Goal: Task Accomplishment & Management: Manage account settings

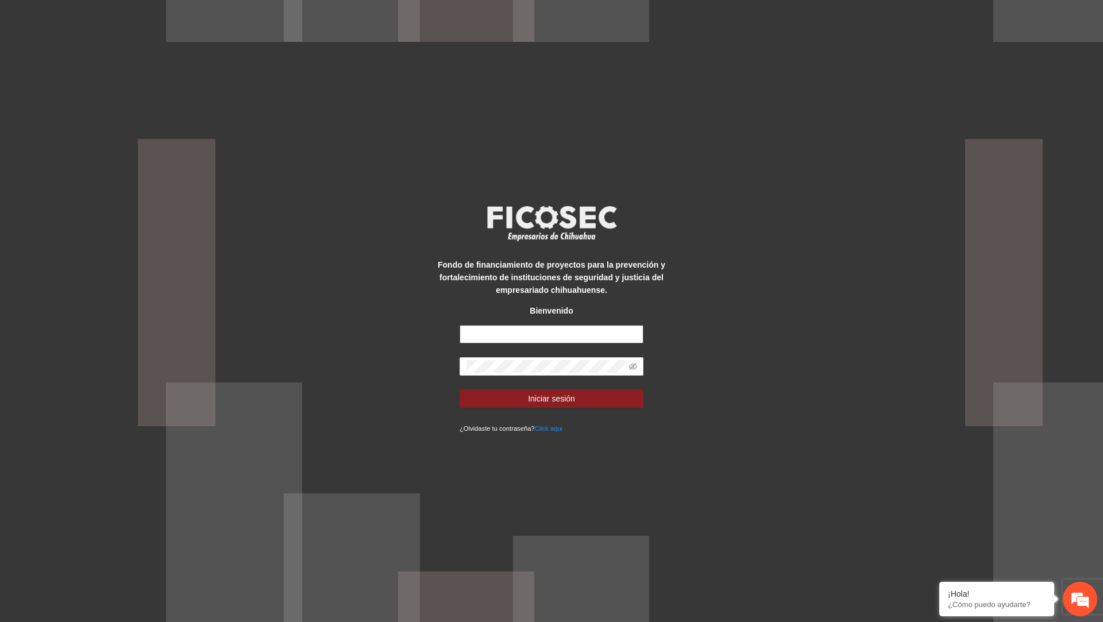
click at [538, 337] on input "text" at bounding box center [552, 334] width 184 height 18
type input "**********"
click at [460, 390] on button "Iniciar sesión" at bounding box center [552, 399] width 184 height 18
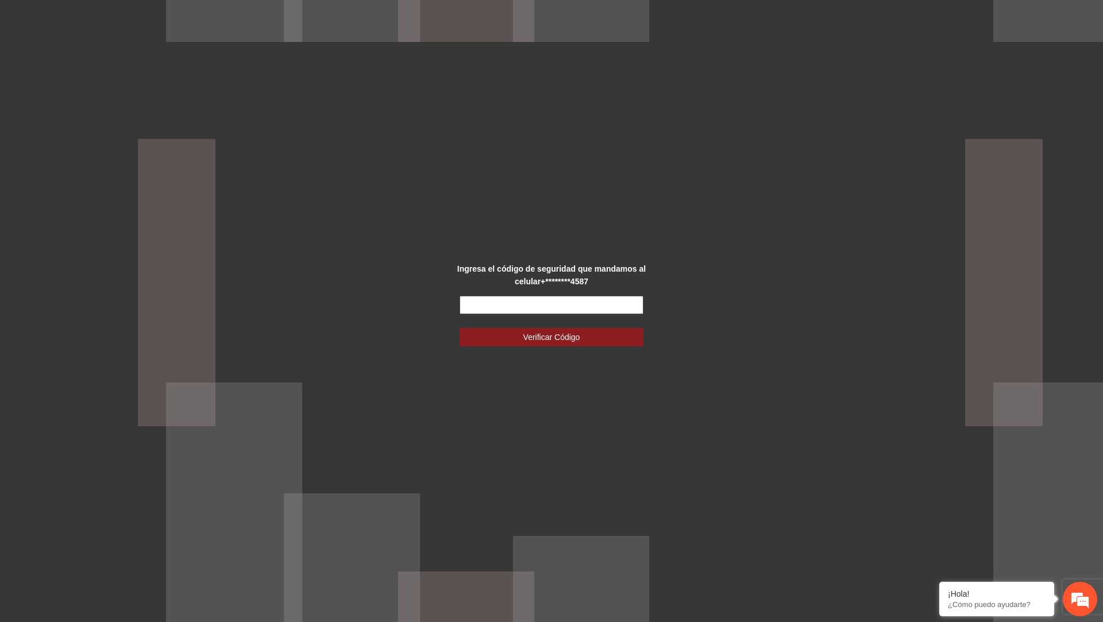
click at [511, 298] on input "text" at bounding box center [552, 305] width 184 height 18
type input "******"
click at [460, 328] on button "Verificar Código" at bounding box center [552, 337] width 184 height 18
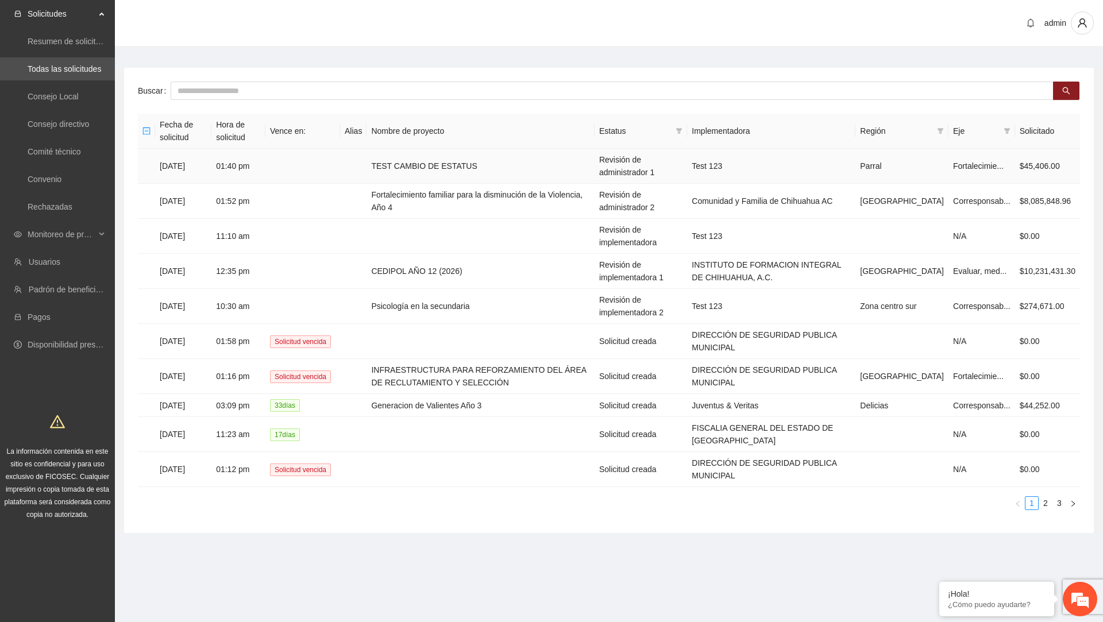
click at [476, 163] on td "TEST CAMBIO DE ESTATUS" at bounding box center [481, 166] width 228 height 35
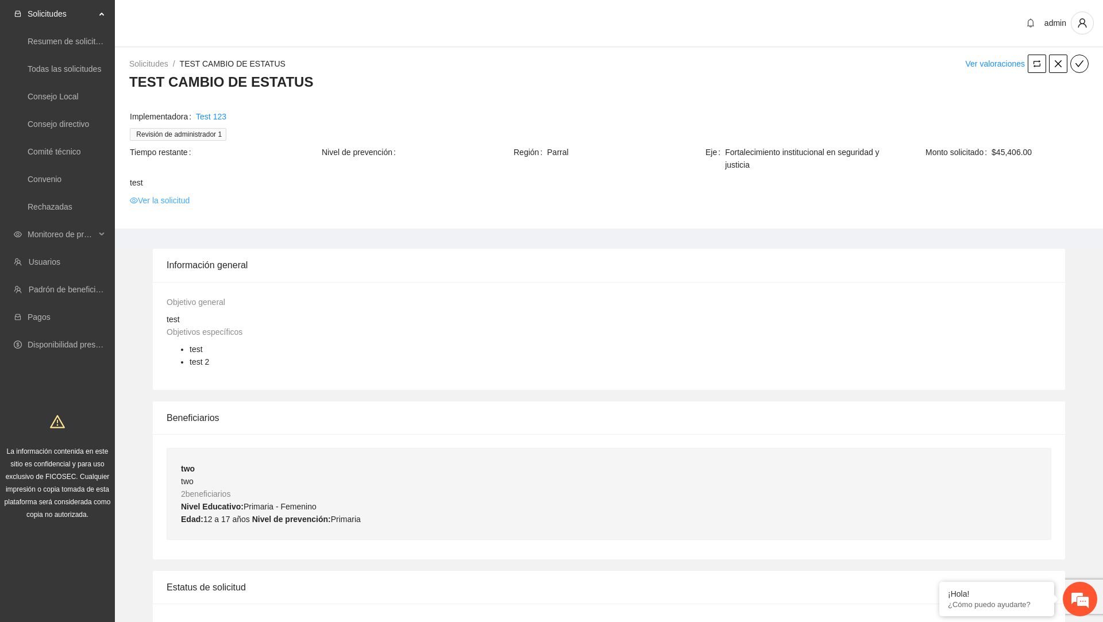
click at [181, 203] on link "Ver la solicitud" at bounding box center [160, 200] width 60 height 13
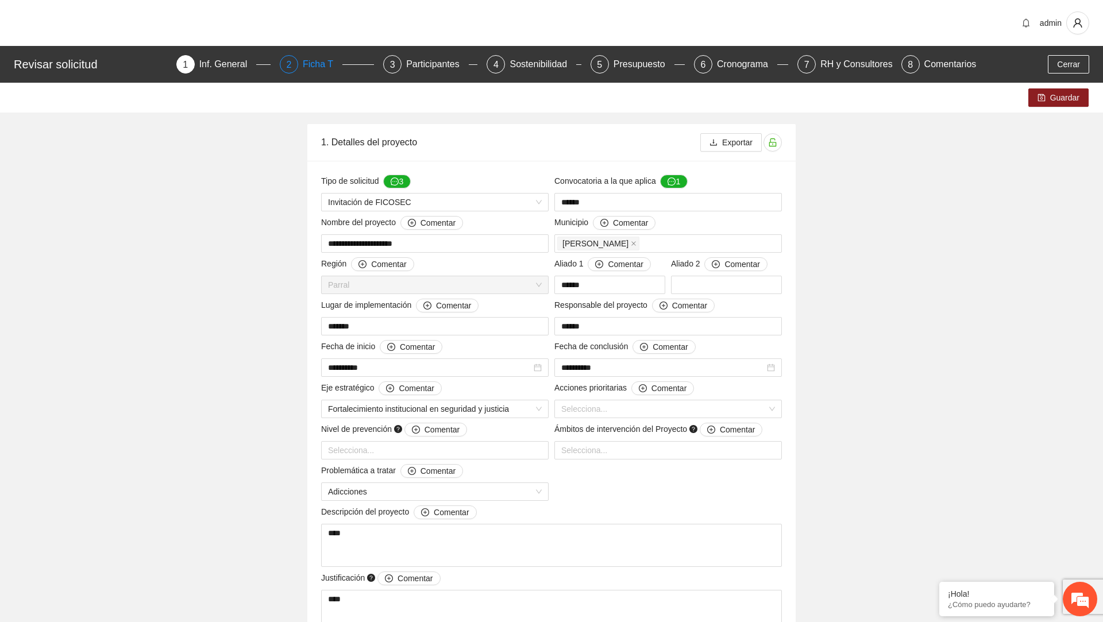
click at [313, 63] on div "Ficha T" at bounding box center [323, 64] width 40 height 18
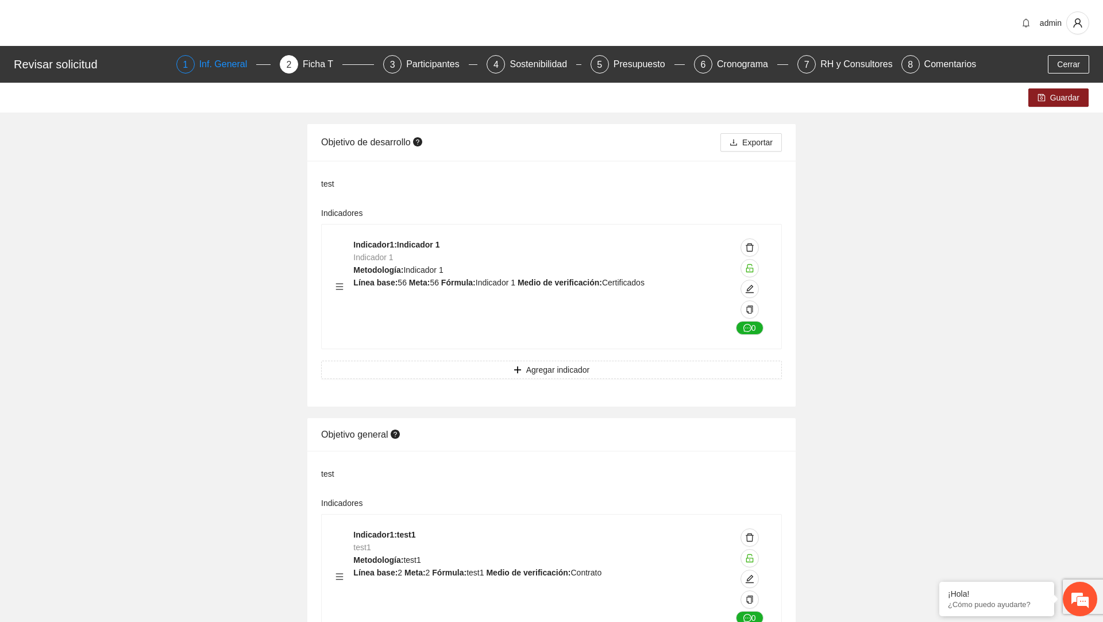
click at [240, 57] on div "Inf. General" at bounding box center [227, 64] width 57 height 18
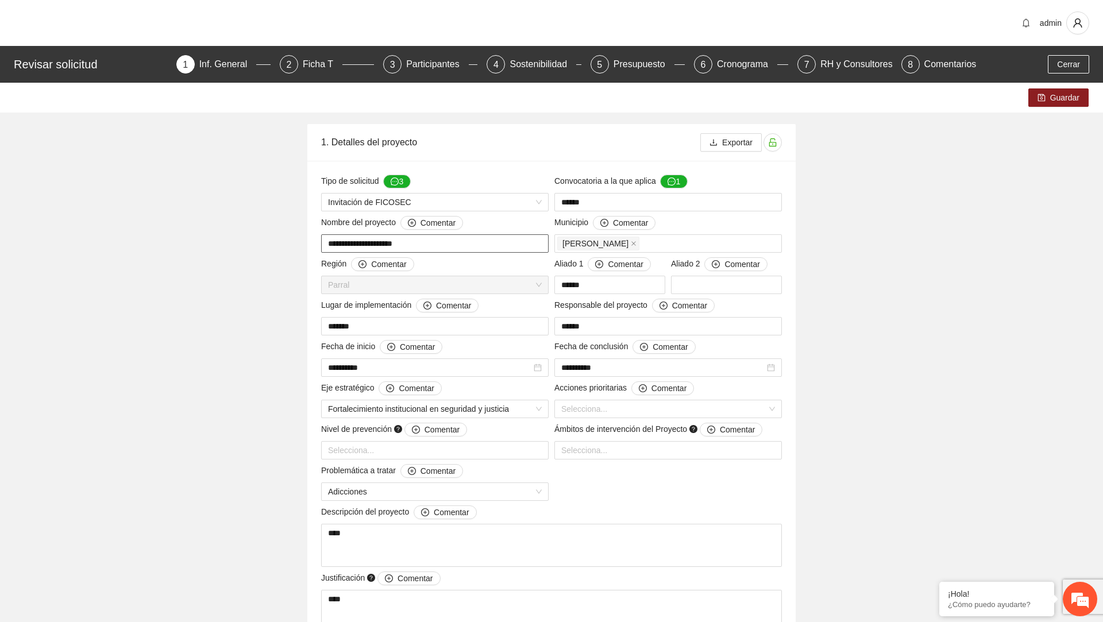
click at [455, 247] on input "**********" at bounding box center [435, 243] width 228 height 18
type input "**********"
click at [1052, 106] on button "Guardar" at bounding box center [1059, 97] width 60 height 18
click at [321, 66] on div "Ficha T" at bounding box center [323, 64] width 40 height 18
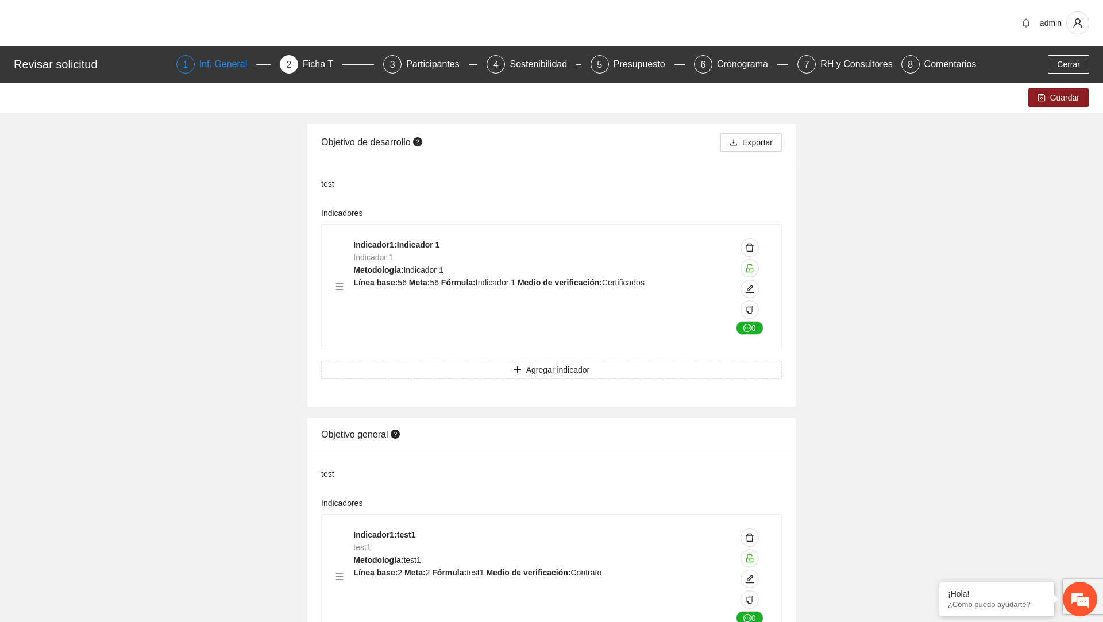
click at [234, 67] on div "Inf. General" at bounding box center [227, 64] width 57 height 18
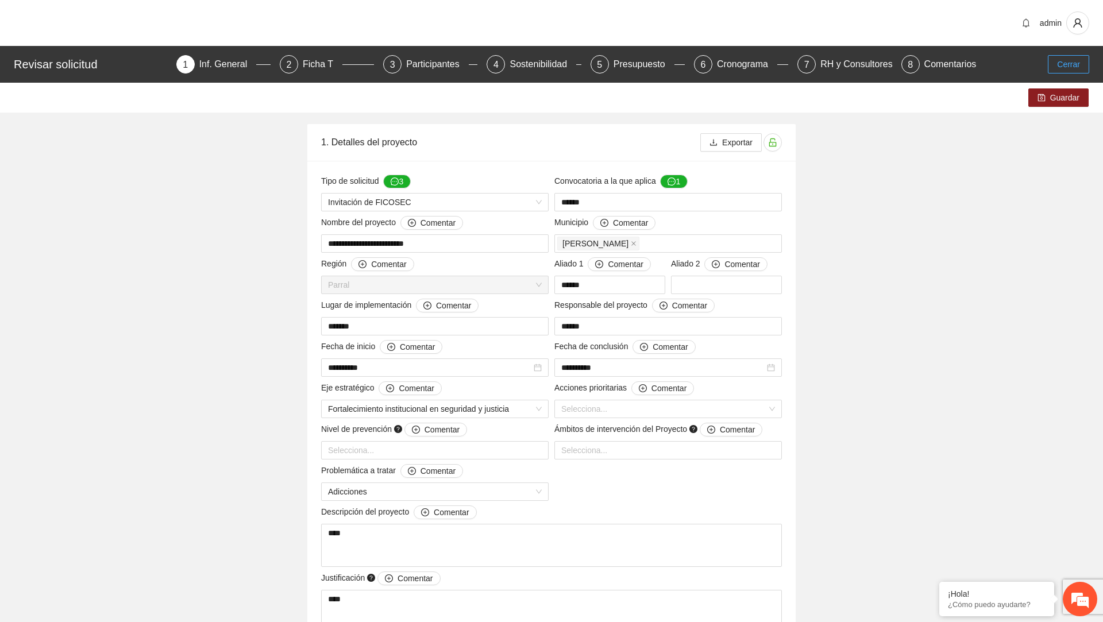
click at [1075, 57] on button "Cerrar" at bounding box center [1068, 64] width 41 height 18
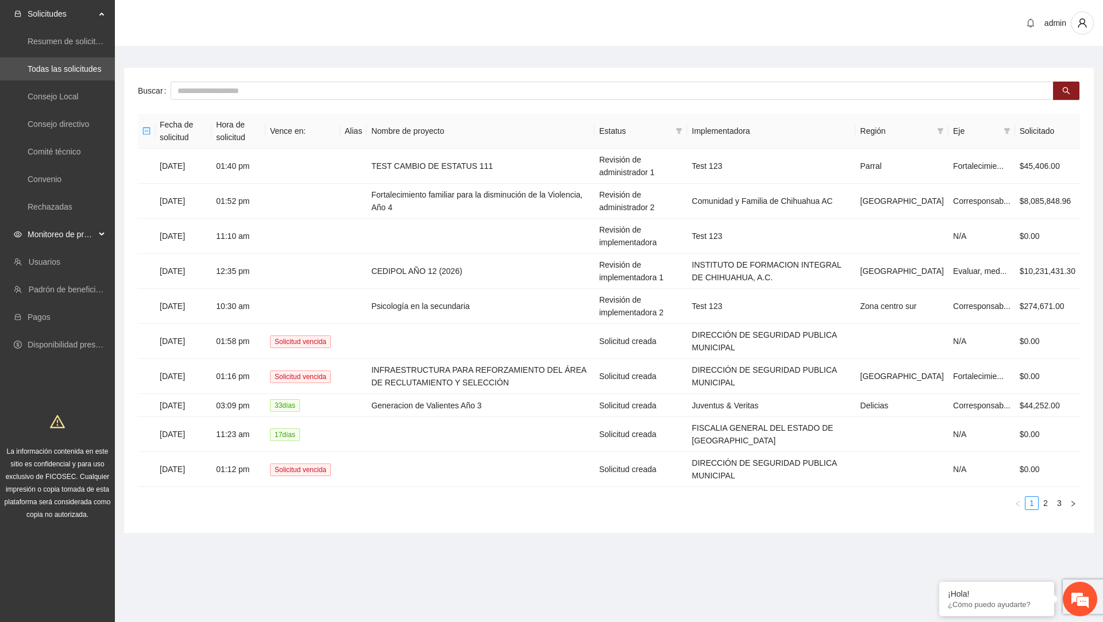
click at [71, 232] on span "Monitoreo de proyectos" at bounding box center [62, 234] width 68 height 23
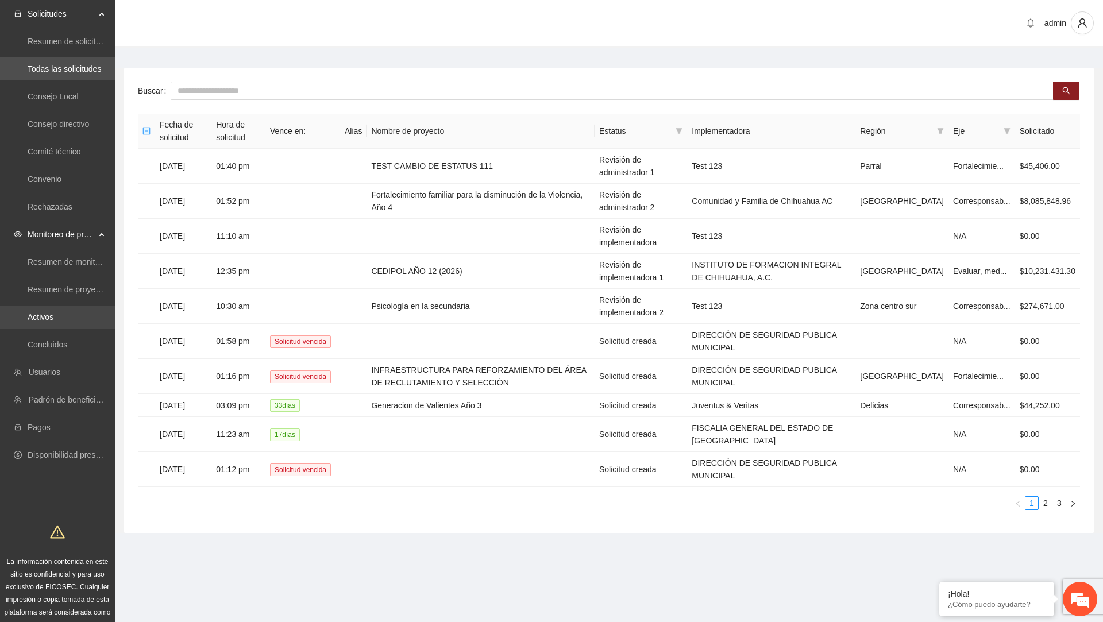
click at [53, 314] on link "Activos" at bounding box center [41, 317] width 26 height 9
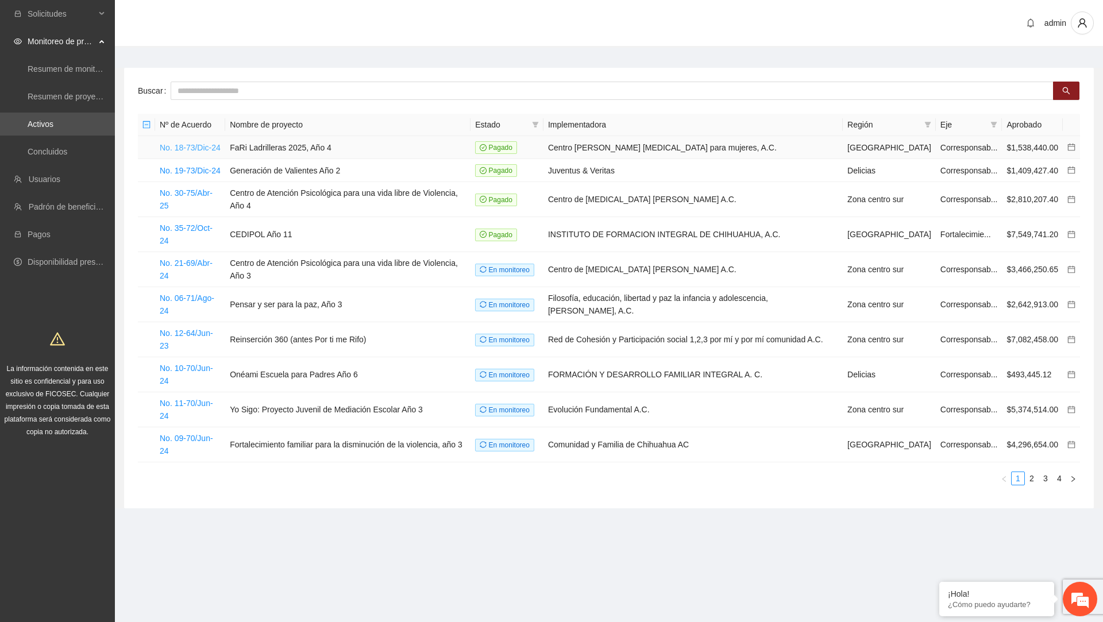
click at [200, 148] on link "No. 18-73/Dic-24" at bounding box center [190, 147] width 61 height 9
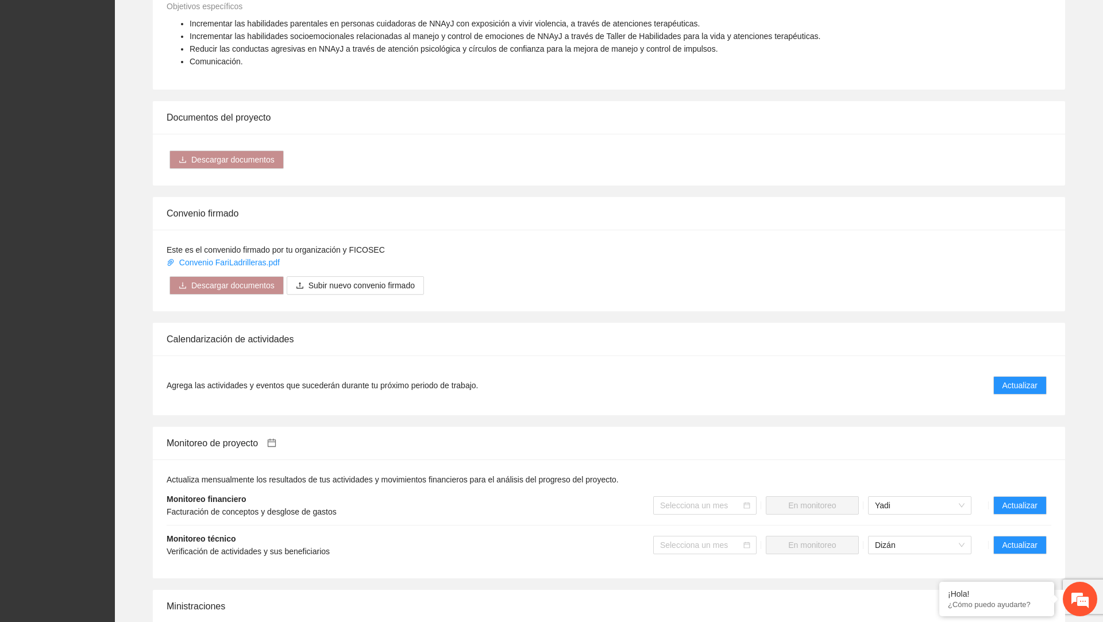
scroll to position [1005, 0]
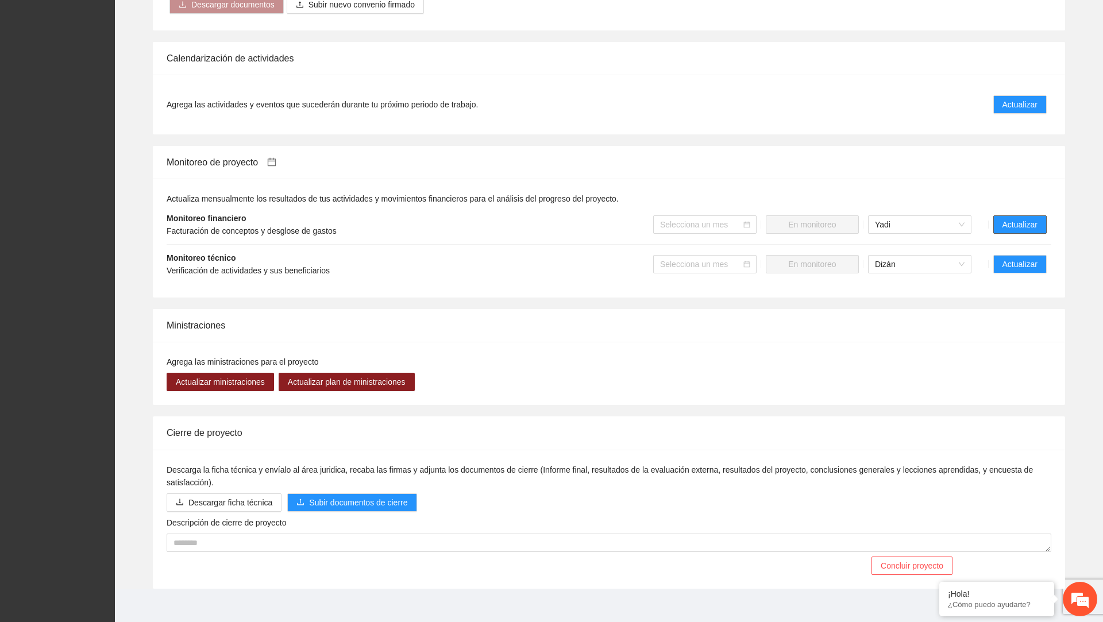
click at [1032, 225] on span "Actualizar" at bounding box center [1020, 224] width 35 height 13
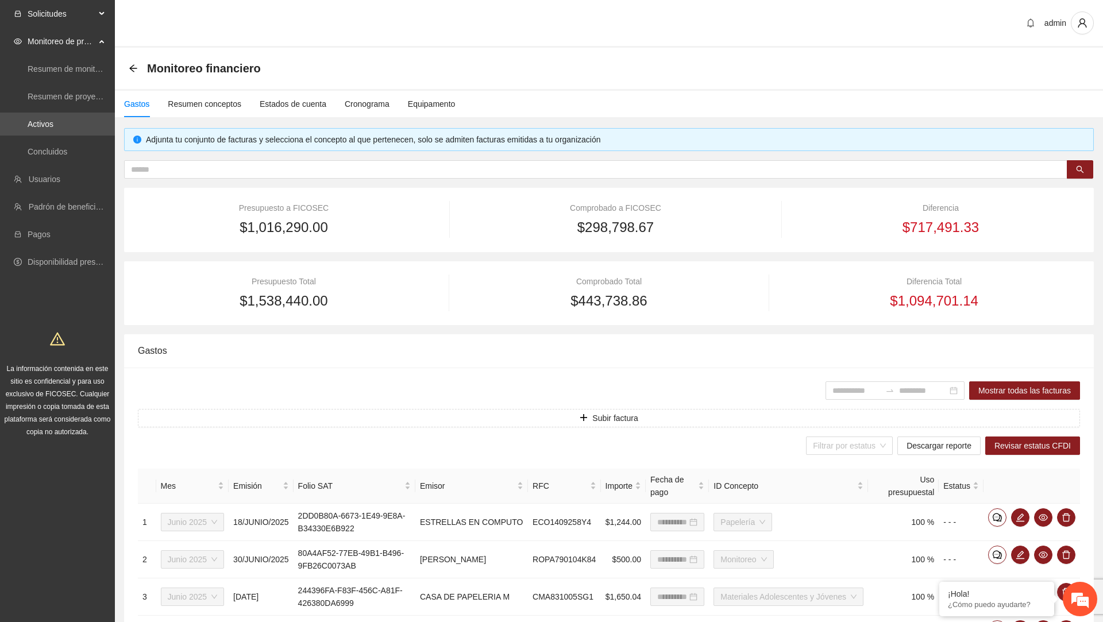
click at [88, 18] on span "Solicitudes" at bounding box center [62, 13] width 68 height 23
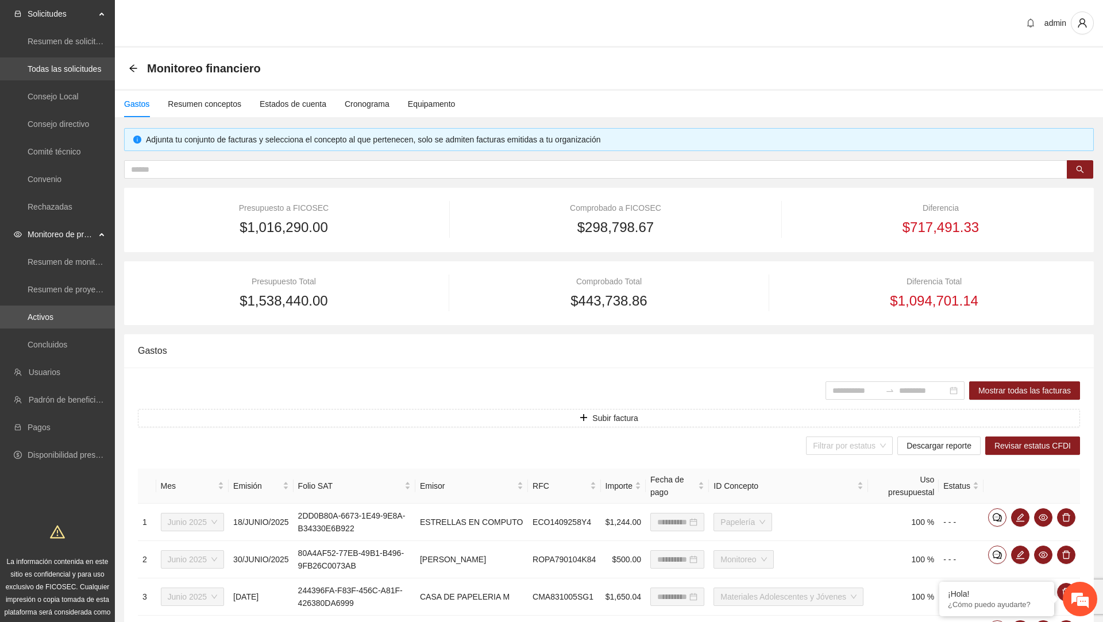
click at [80, 72] on link "Todas las solicitudes" at bounding box center [65, 68] width 74 height 9
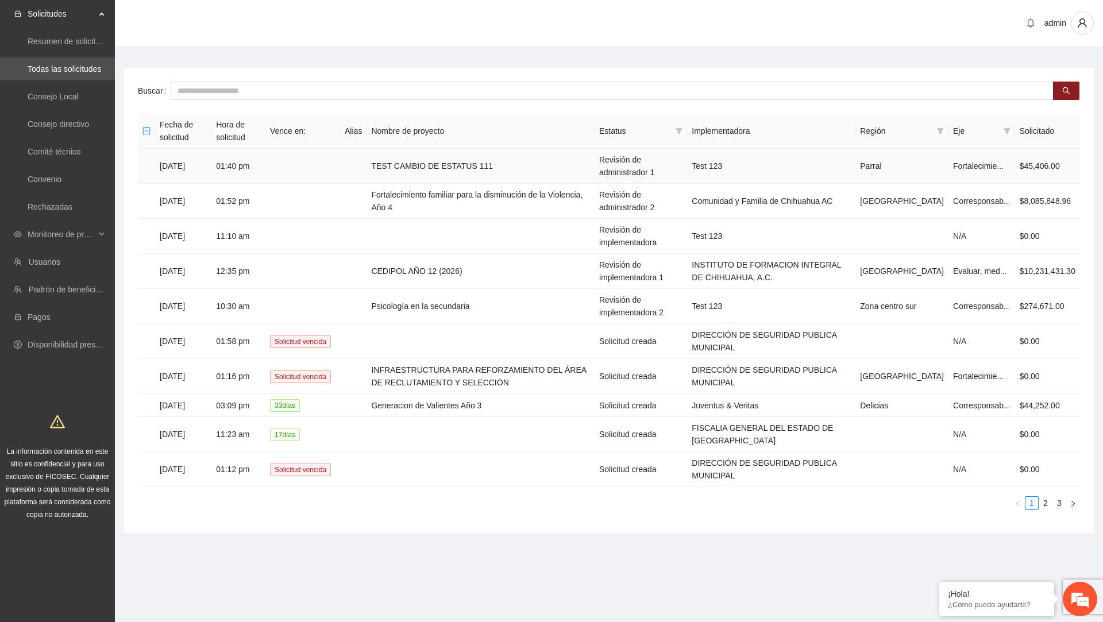
click at [621, 163] on td "Revisión de administrador 1" at bounding box center [641, 166] width 93 height 35
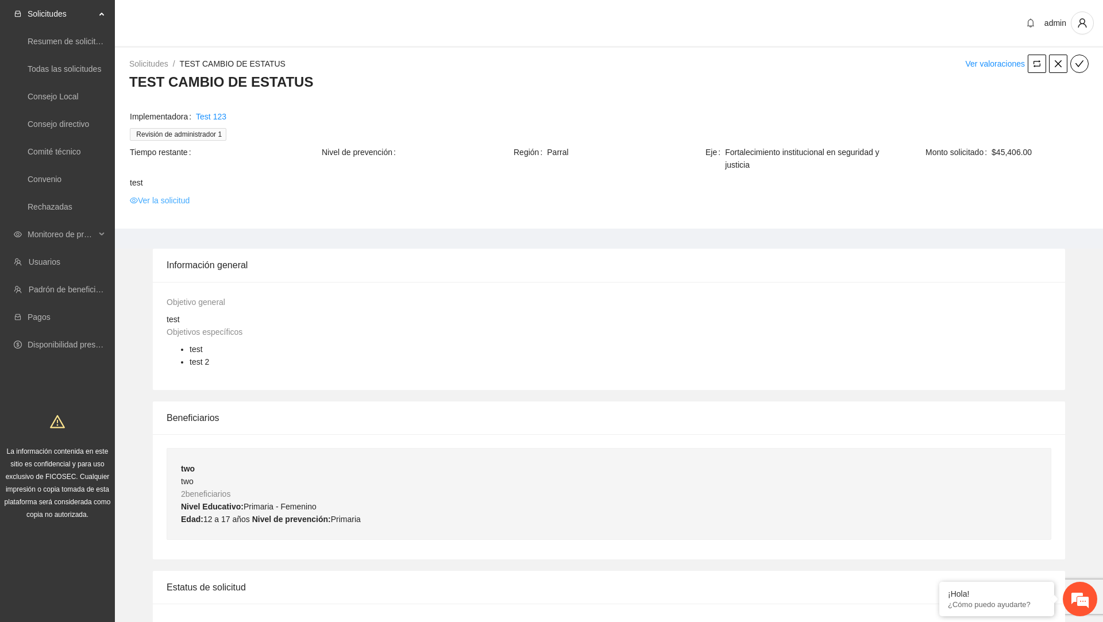
click at [172, 198] on link "Ver la solicitud" at bounding box center [160, 200] width 60 height 13
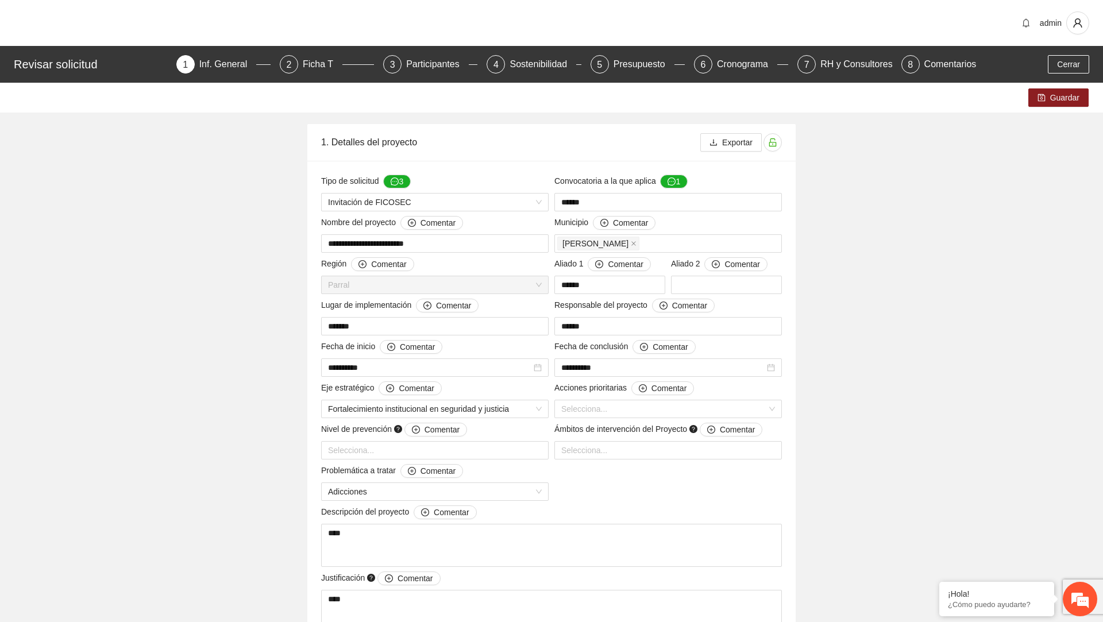
click at [390, 68] on span "3" at bounding box center [392, 65] width 5 height 10
